Goal: Task Accomplishment & Management: Complete application form

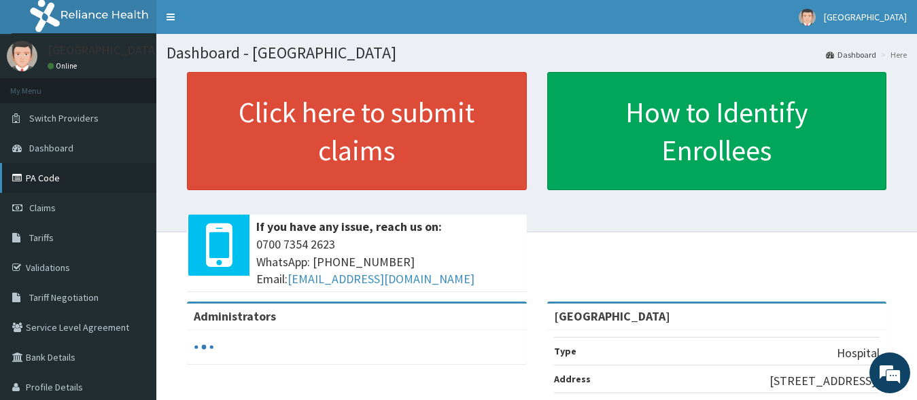
click at [46, 178] on link "PA Code" at bounding box center [78, 178] width 156 height 30
click at [62, 179] on link "PA Code" at bounding box center [78, 178] width 156 height 30
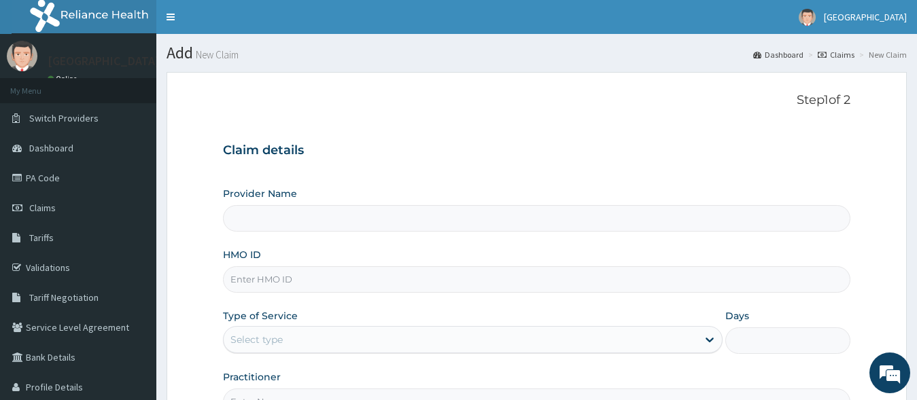
type input "[GEOGRAPHIC_DATA]"
paste input "DGC/10476/A"
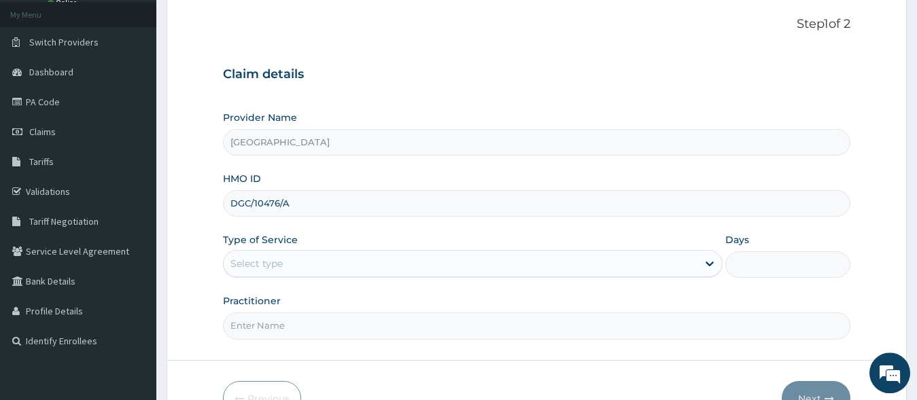
scroll to position [139, 0]
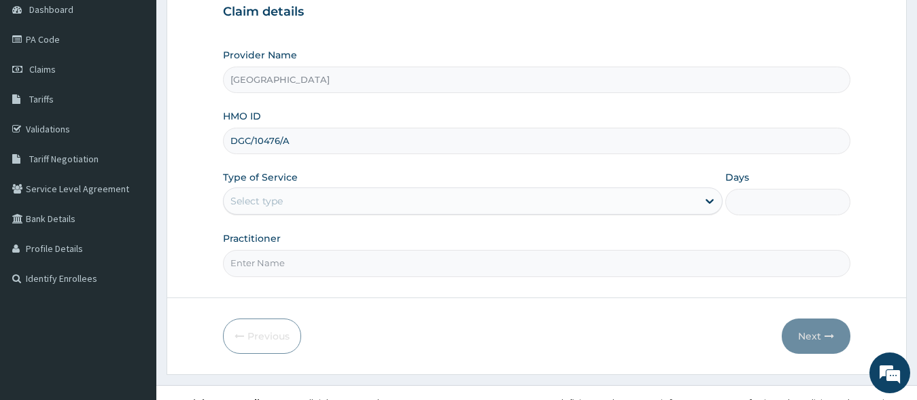
type input "DGC/10476/A"
click at [303, 211] on div "Select type" at bounding box center [461, 201] width 475 height 22
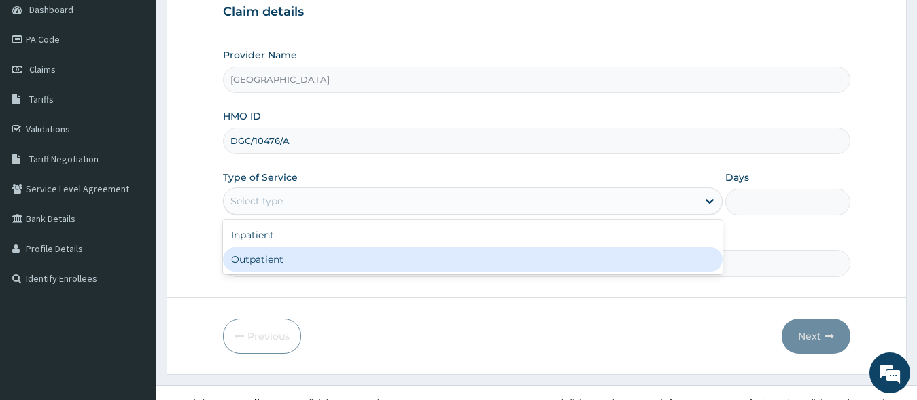
click at [289, 261] on div "Outpatient" at bounding box center [473, 259] width 500 height 24
type input "1"
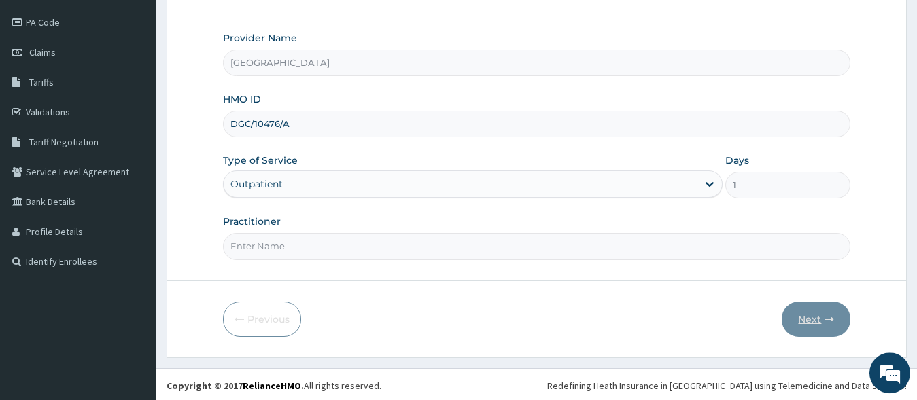
scroll to position [158, 0]
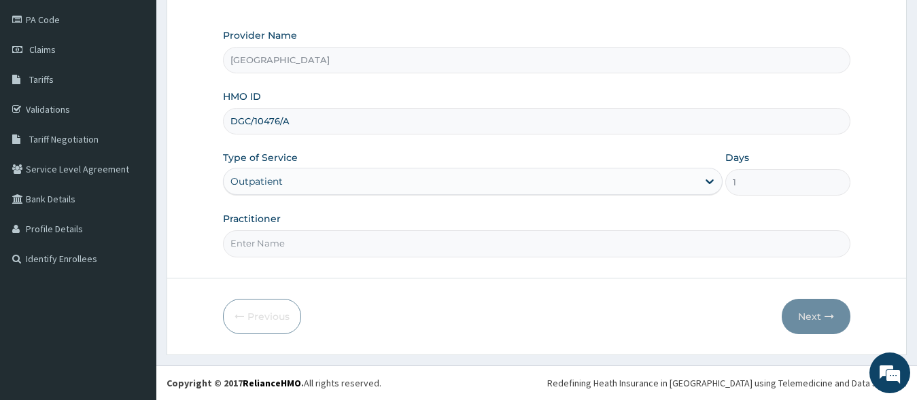
click at [399, 230] on div "Practitioner" at bounding box center [537, 234] width 628 height 45
click at [392, 247] on input "Practitioner" at bounding box center [537, 243] width 628 height 27
type input "dr"
click at [868, 301] on form "Step 1 of 2 Claim details Provider Name [GEOGRAPHIC_DATA] HMO ID DGC/10476/A Ty…" at bounding box center [537, 134] width 740 height 441
click at [824, 309] on button "Next" at bounding box center [816, 316] width 69 height 35
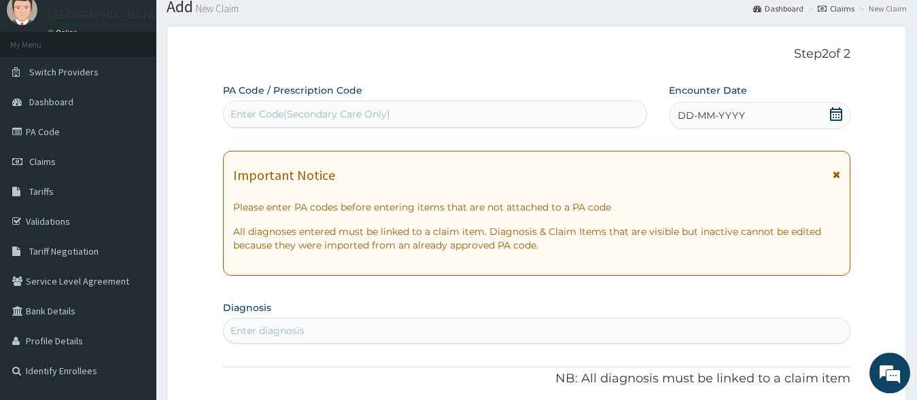
scroll to position [20, 0]
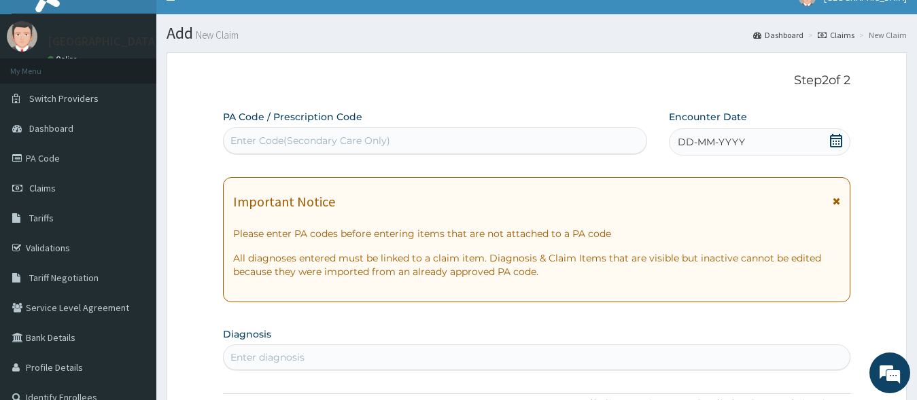
click at [339, 126] on div "PA Code / Prescription Code Enter Code(Secondary Care Only)" at bounding box center [435, 132] width 424 height 44
click at [324, 138] on div "Enter Code(Secondary Care Only)" at bounding box center [310, 141] width 160 height 14
drag, startPoint x: 416, startPoint y: 76, endPoint x: 385, endPoint y: 117, distance: 51.4
click at [414, 78] on p "Step 2 of 2" at bounding box center [537, 80] width 628 height 15
click at [347, 149] on div "Enter Code(Secondary Care Only)" at bounding box center [435, 141] width 423 height 22
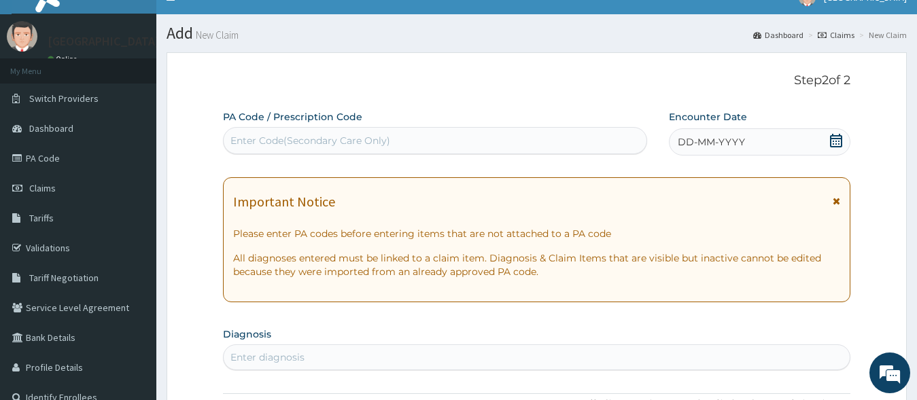
click at [360, 137] on div "Enter Code(Secondary Care Only)" at bounding box center [310, 141] width 160 height 14
paste input "PA/1D46EB"
type input "PA/1D46EB"
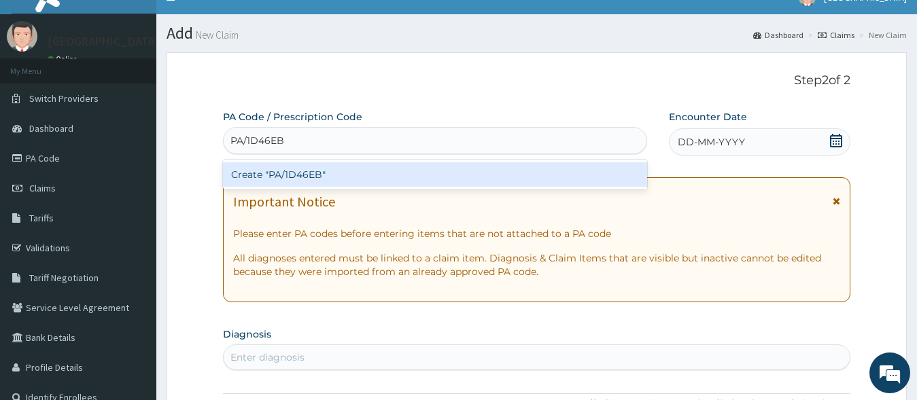
click at [304, 170] on div "Create "PA/1D46EB"" at bounding box center [435, 175] width 424 height 24
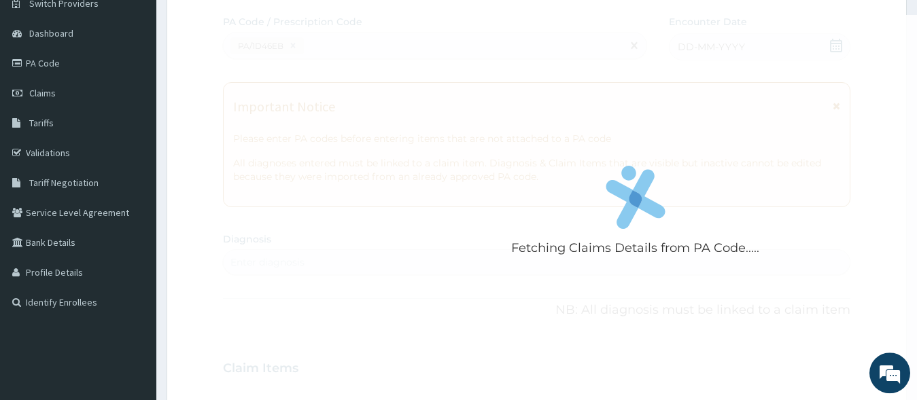
scroll to position [158, 0]
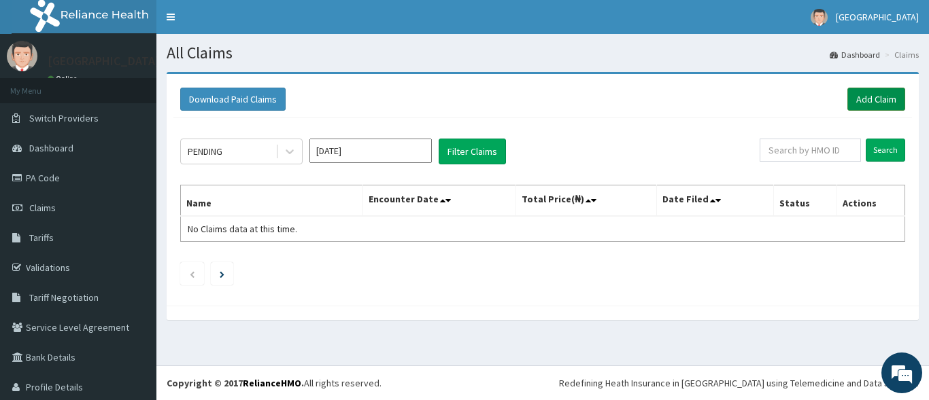
click at [880, 101] on link "Add Claim" at bounding box center [876, 99] width 58 height 23
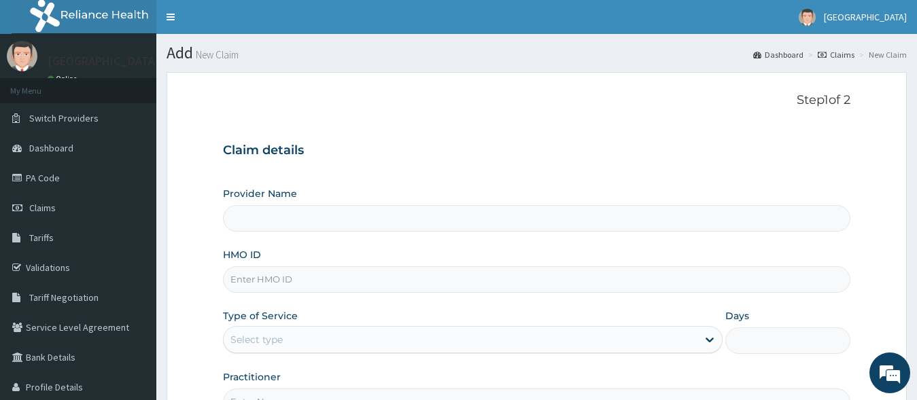
type input "[GEOGRAPHIC_DATA]"
click at [252, 279] on input "DGC/10476/A" at bounding box center [537, 280] width 628 height 27
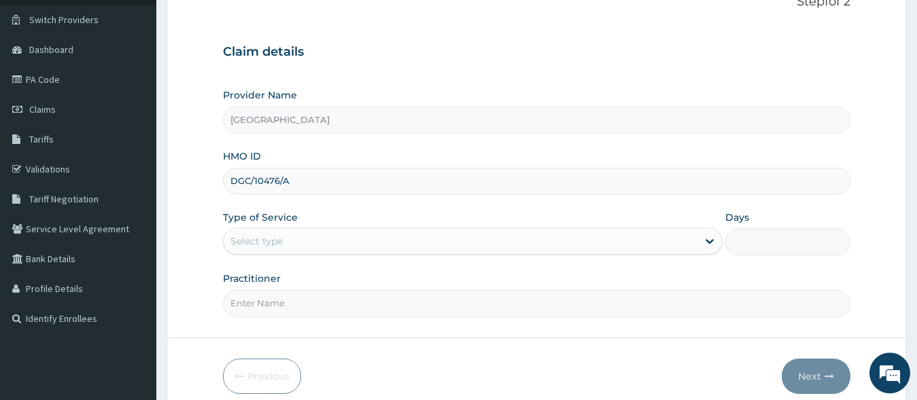
scroll to position [139, 0]
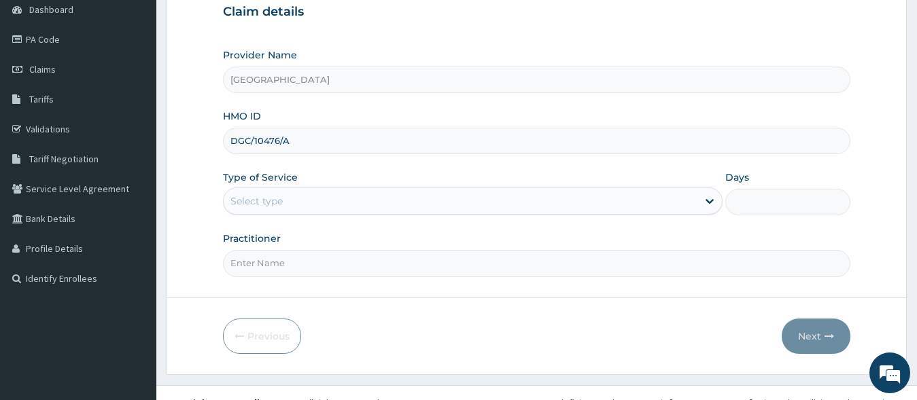
type input "DGC/10476/A"
click at [366, 179] on div "Type of Service Select type" at bounding box center [473, 193] width 500 height 45
click at [358, 195] on div "Select type" at bounding box center [461, 201] width 475 height 22
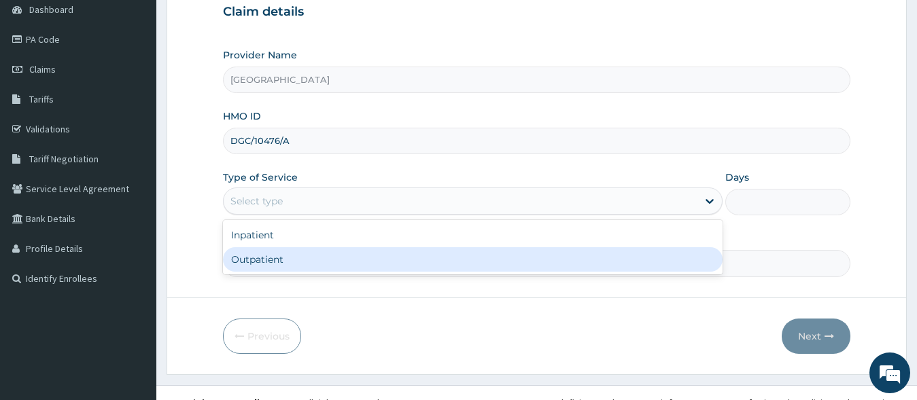
click at [288, 268] on div "Outpatient" at bounding box center [473, 259] width 500 height 24
type input "1"
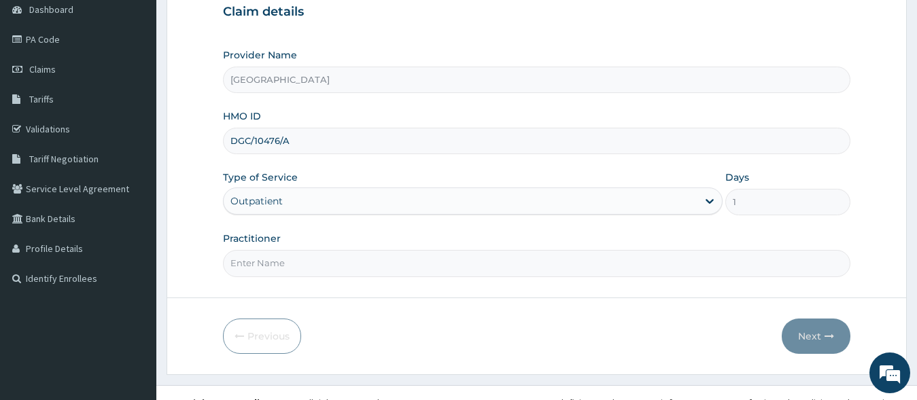
click at [292, 262] on input "Practitioner" at bounding box center [537, 263] width 628 height 27
type input "dr"
click at [891, 273] on form "Step 1 of 2 Claim details Provider Name [GEOGRAPHIC_DATA] HMO ID DGC/10476/A Ty…" at bounding box center [537, 153] width 740 height 441
click at [814, 332] on button "Next" at bounding box center [816, 336] width 69 height 35
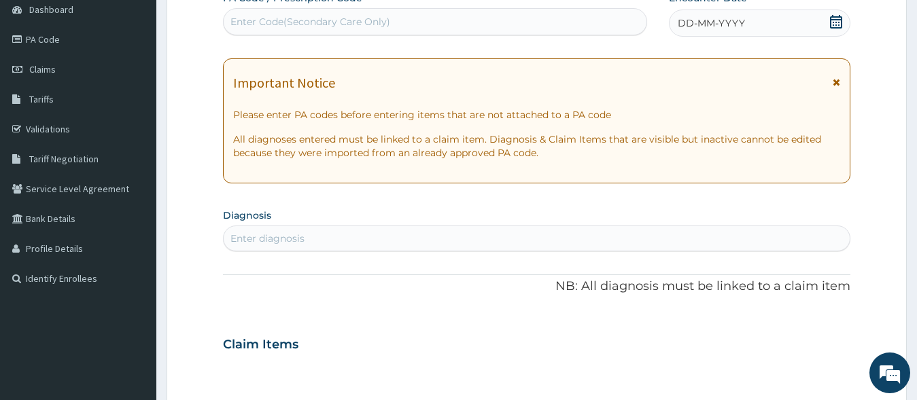
scroll to position [0, 0]
click at [379, 18] on div "Enter Code(Secondary Care Only)" at bounding box center [310, 22] width 160 height 14
paste input "PA/1D46EB"
type input "PA/1D46EB"
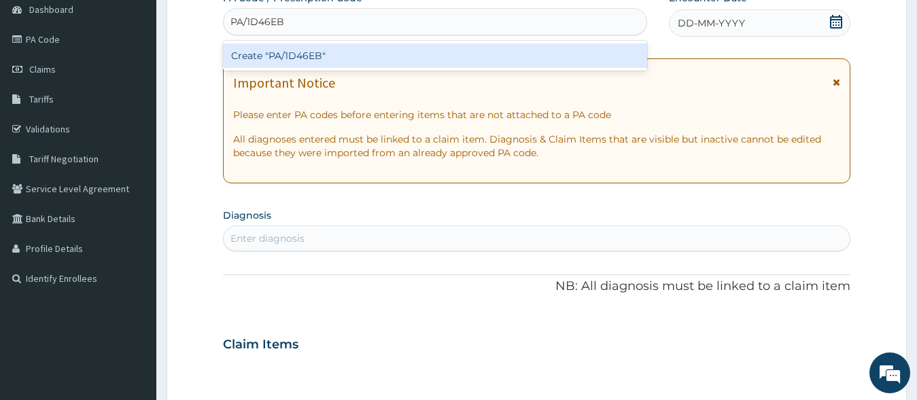
click at [305, 56] on div "Create "PA/1D46EB"" at bounding box center [435, 56] width 424 height 24
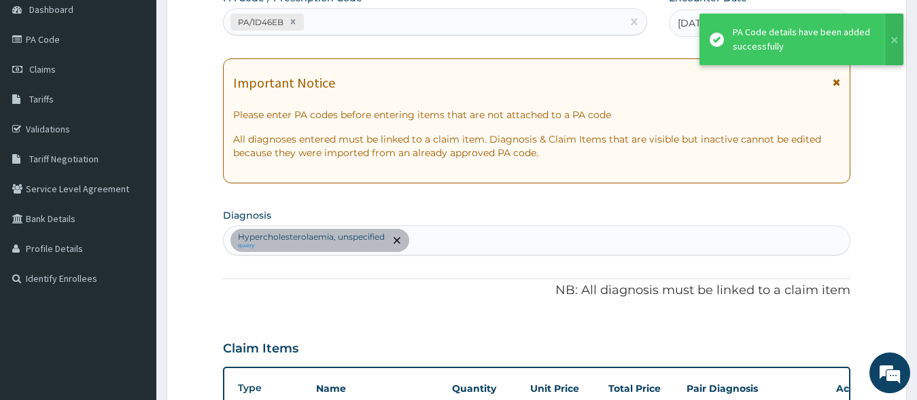
scroll to position [366, 0]
